Goal: Contribute content: Add original content to the website for others to see

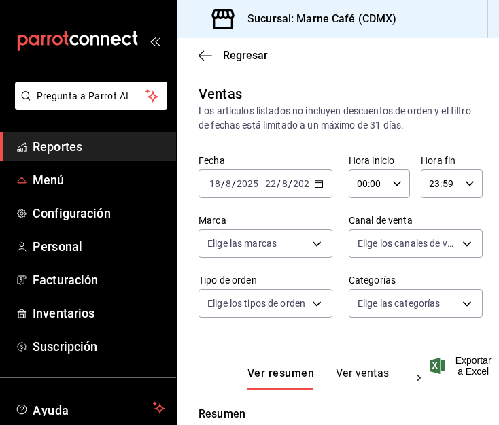
scroll to position [325, 0]
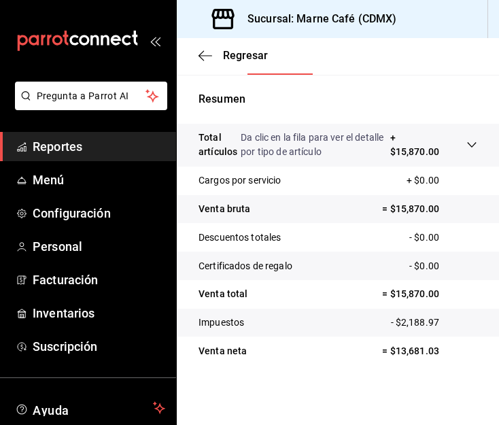
click at [68, 156] on link "Reportes" at bounding box center [88, 146] width 176 height 29
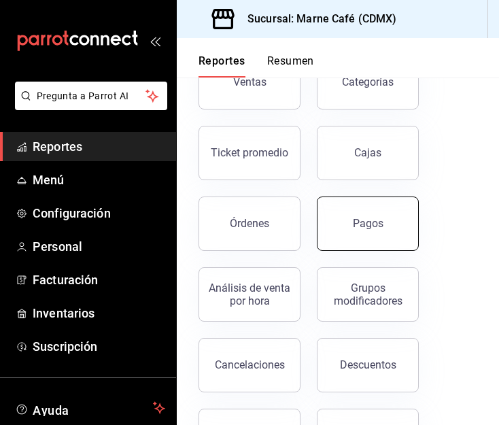
scroll to position [101, 0]
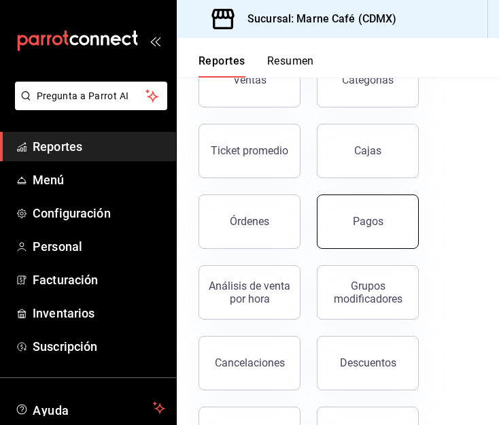
click at [346, 239] on button "Pagos" at bounding box center [368, 221] width 102 height 54
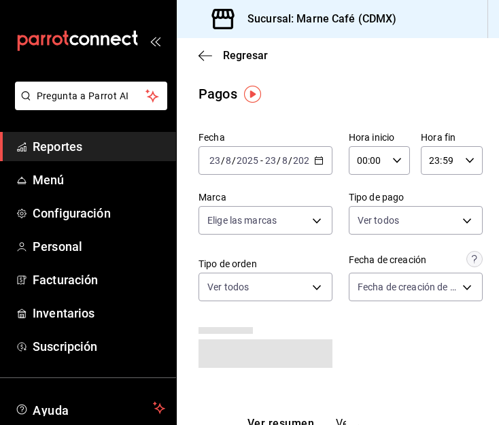
click at [58, 147] on span "Reportes" at bounding box center [99, 146] width 133 height 18
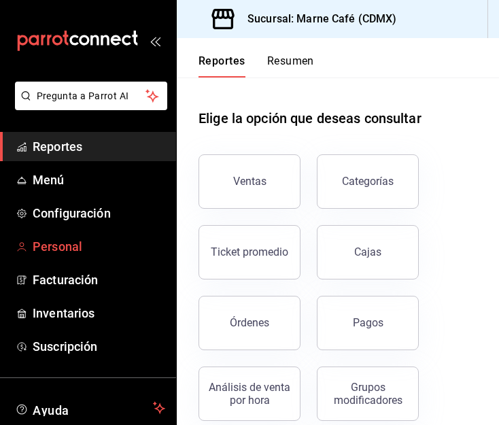
click at [54, 256] on link "Personal" at bounding box center [88, 246] width 176 height 29
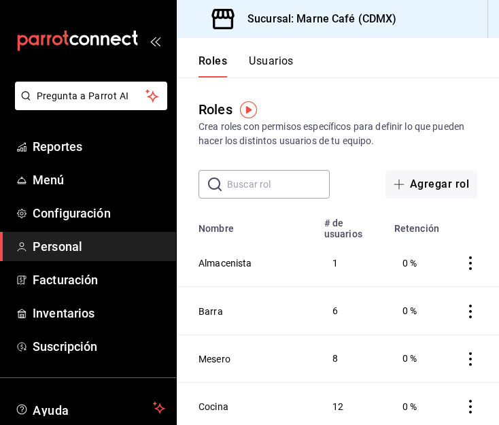
click at [404, 101] on div "Roles Crea roles con permisos específicos para definir lo que pueden hacer los …" at bounding box center [338, 123] width 322 height 49
click at [52, 186] on span "Menú" at bounding box center [99, 180] width 133 height 18
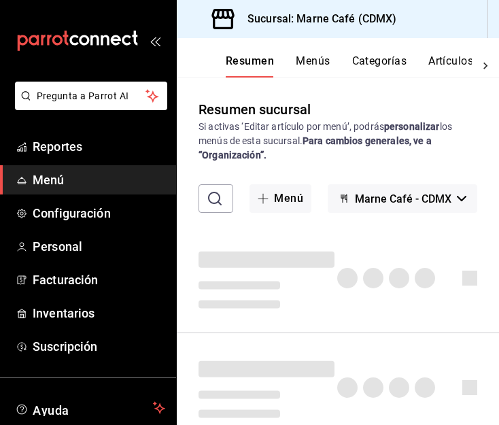
click at [443, 65] on button "Artículos" at bounding box center [450, 65] width 45 height 23
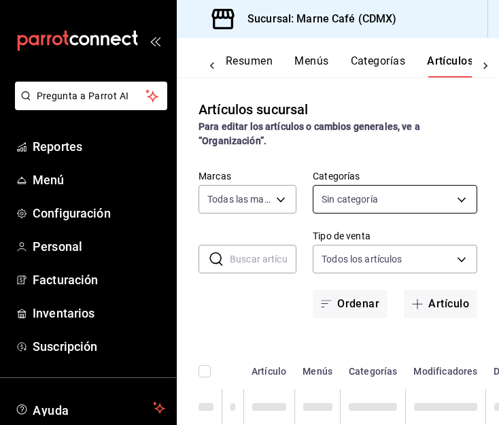
type input "1de43ec4-5740-462f-8f46-0a28532c7ccb"
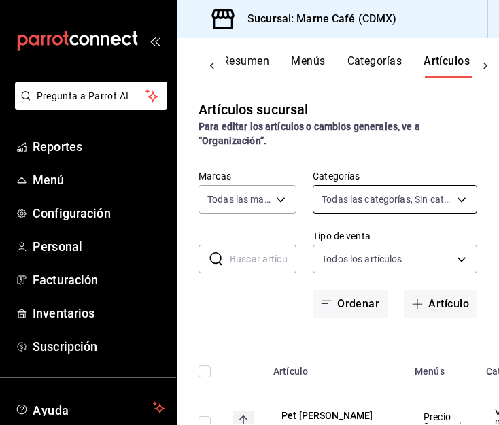
type input "e64d3211-e778-49dc-848f-be153e39aa94,e74fc8ff-58a8-4812-b9f2-2c0428788cc5,18140…"
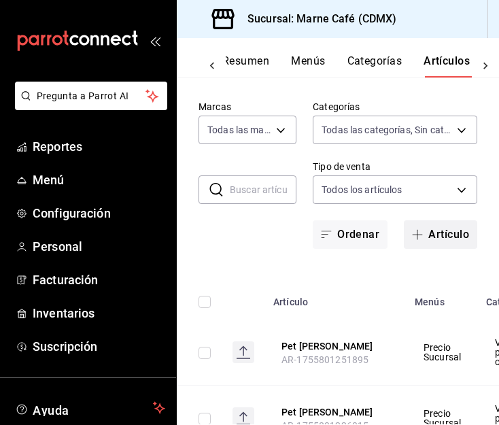
click at [422, 233] on button "Artículo" at bounding box center [440, 234] width 73 height 29
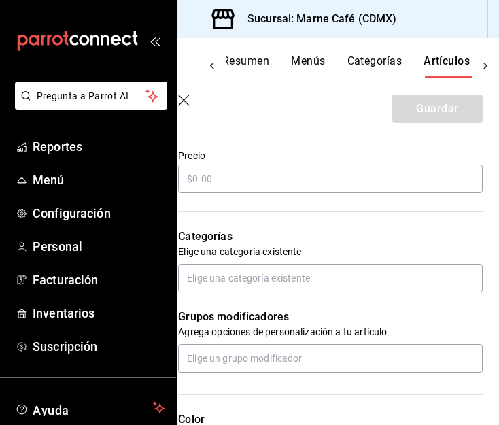
scroll to position [396, 0]
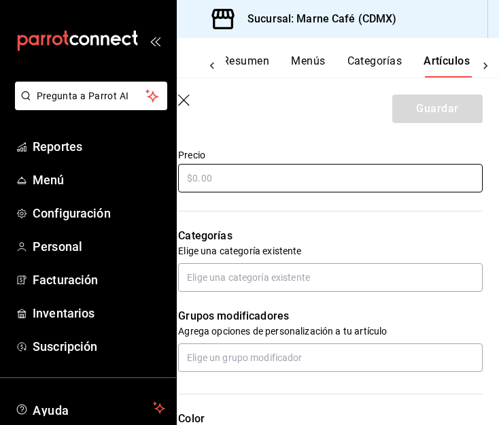
type input "Vermouth"
click at [226, 184] on input "text" at bounding box center [330, 178] width 305 height 29
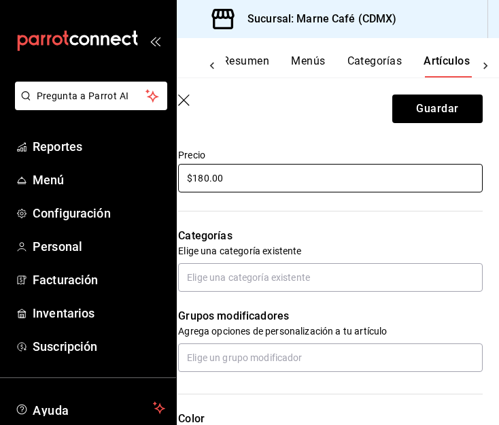
scroll to position [428, 0]
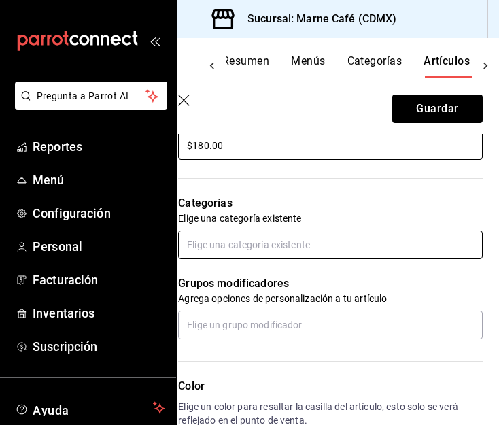
type input "$180.00"
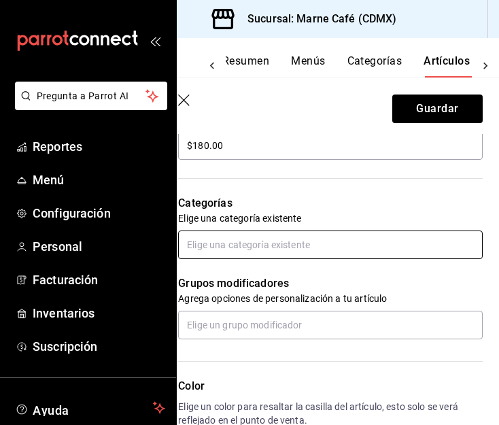
click at [288, 256] on input "text" at bounding box center [330, 244] width 305 height 29
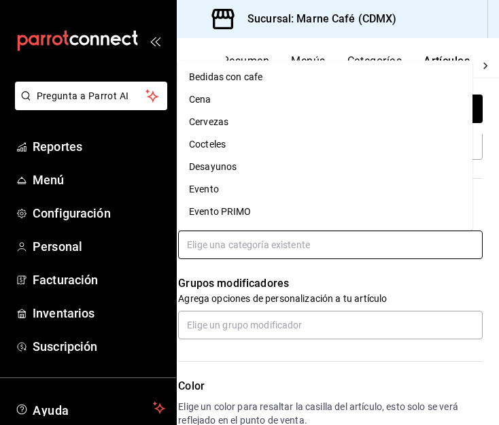
scroll to position [177, 0]
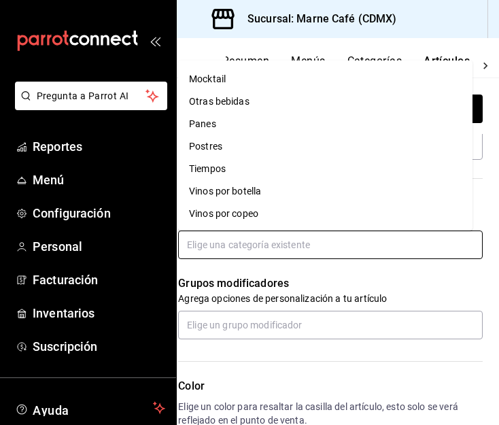
type input "2"
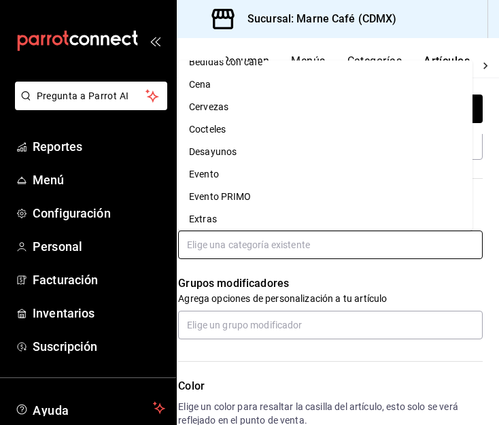
scroll to position [0, 0]
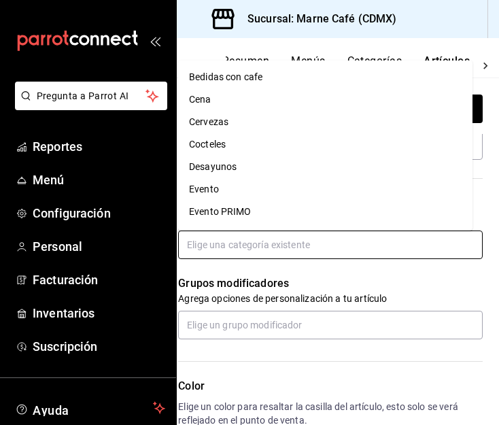
click at [244, 142] on li "Cocteles" at bounding box center [325, 144] width 294 height 22
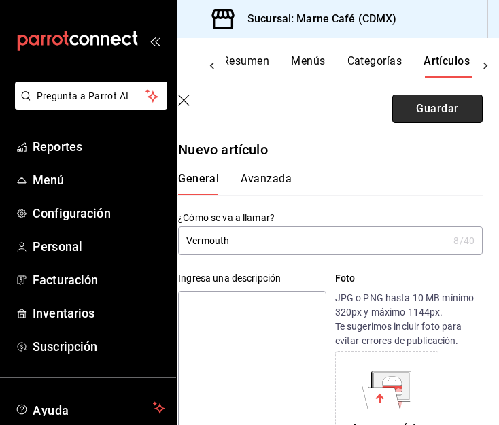
click at [427, 111] on button "Guardar" at bounding box center [437, 109] width 90 height 29
